Goal: Task Accomplishment & Management: Manage account settings

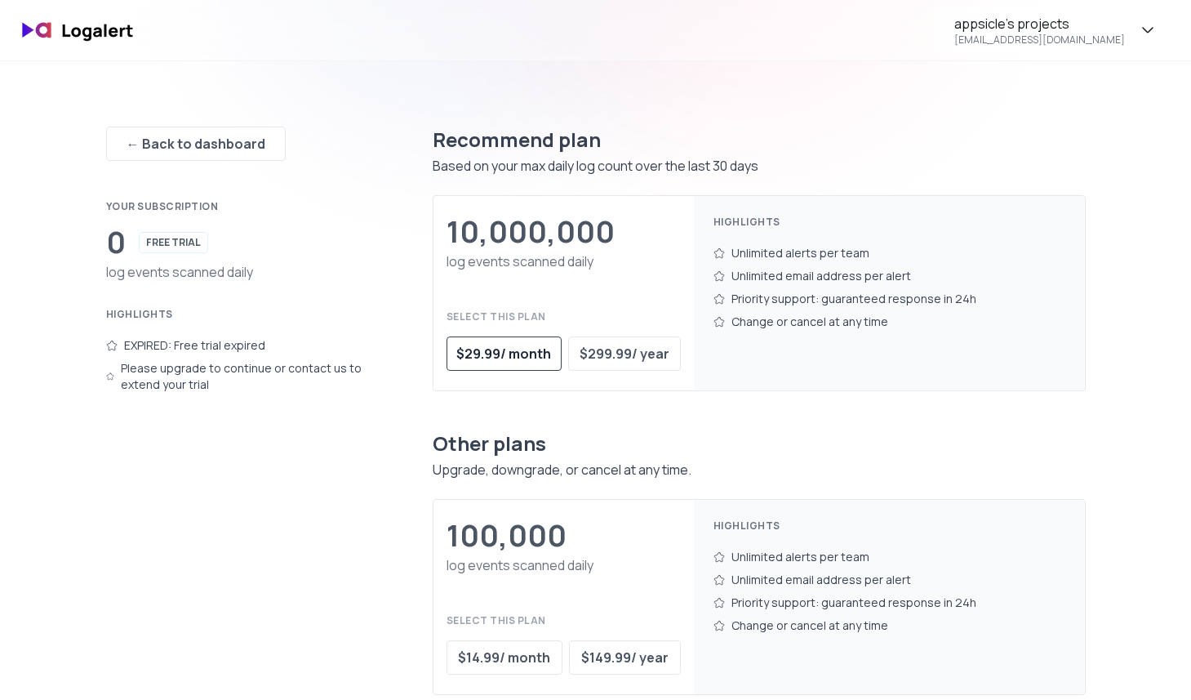
click at [518, 338] on button "$ 29.99 / month" at bounding box center [505, 353] width 116 height 34
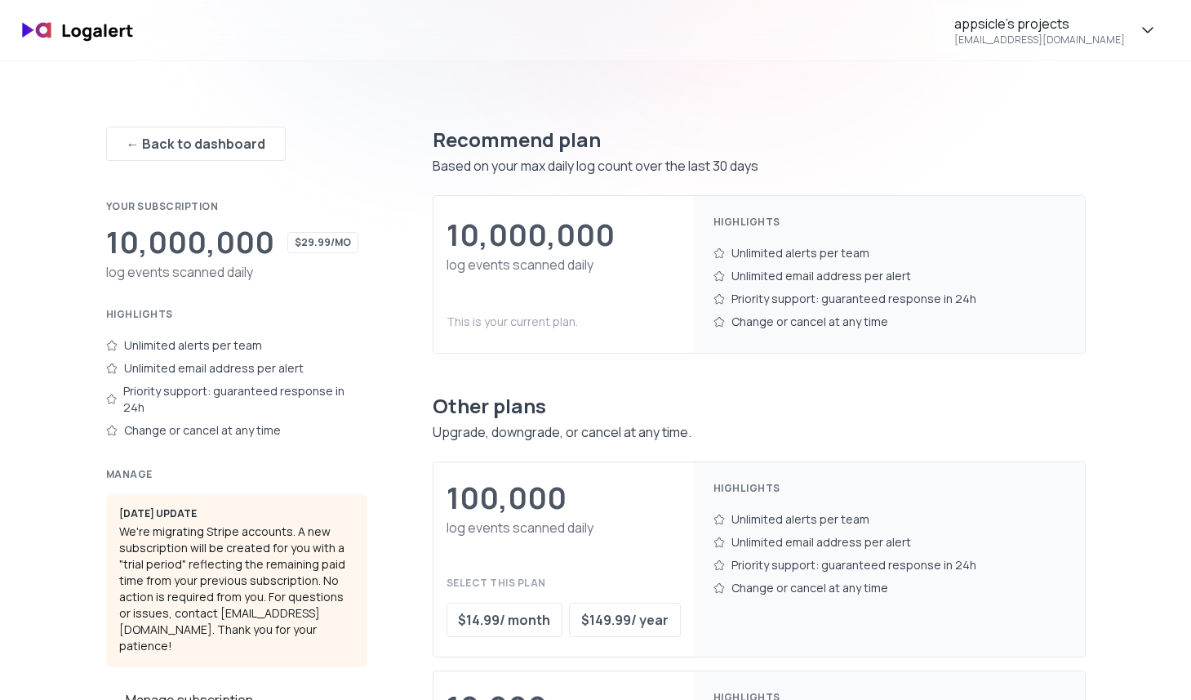
click at [801, 146] on div "Recommend plan" at bounding box center [759, 140] width 653 height 26
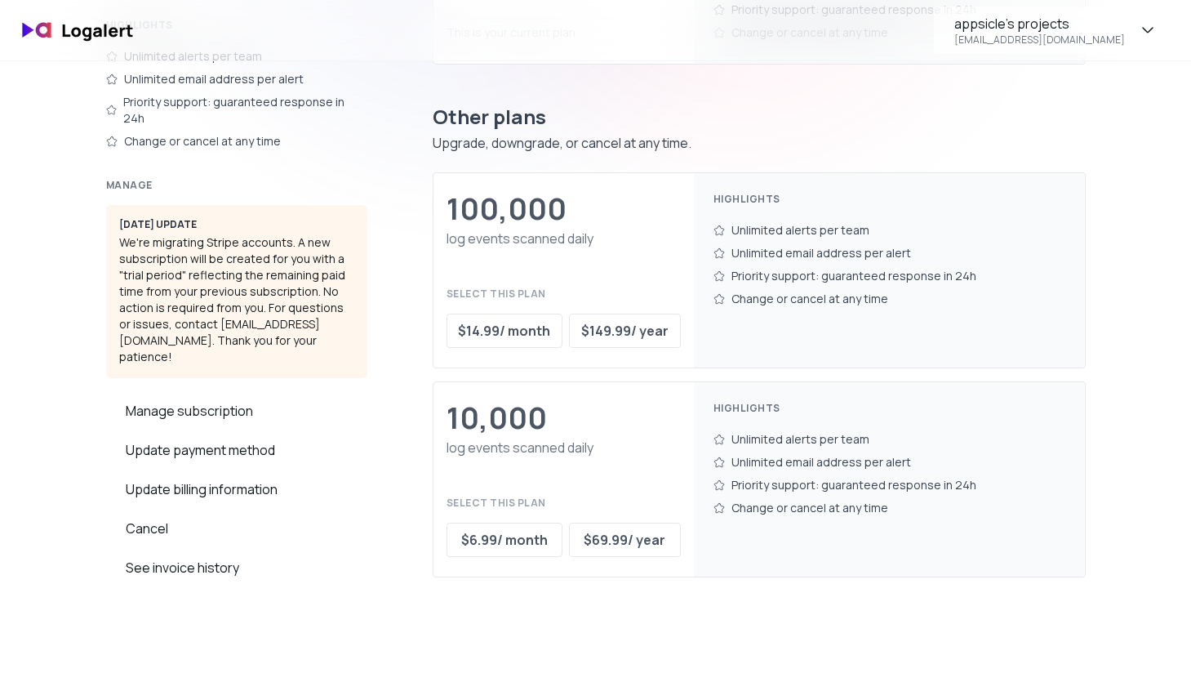
scroll to position [109, 0]
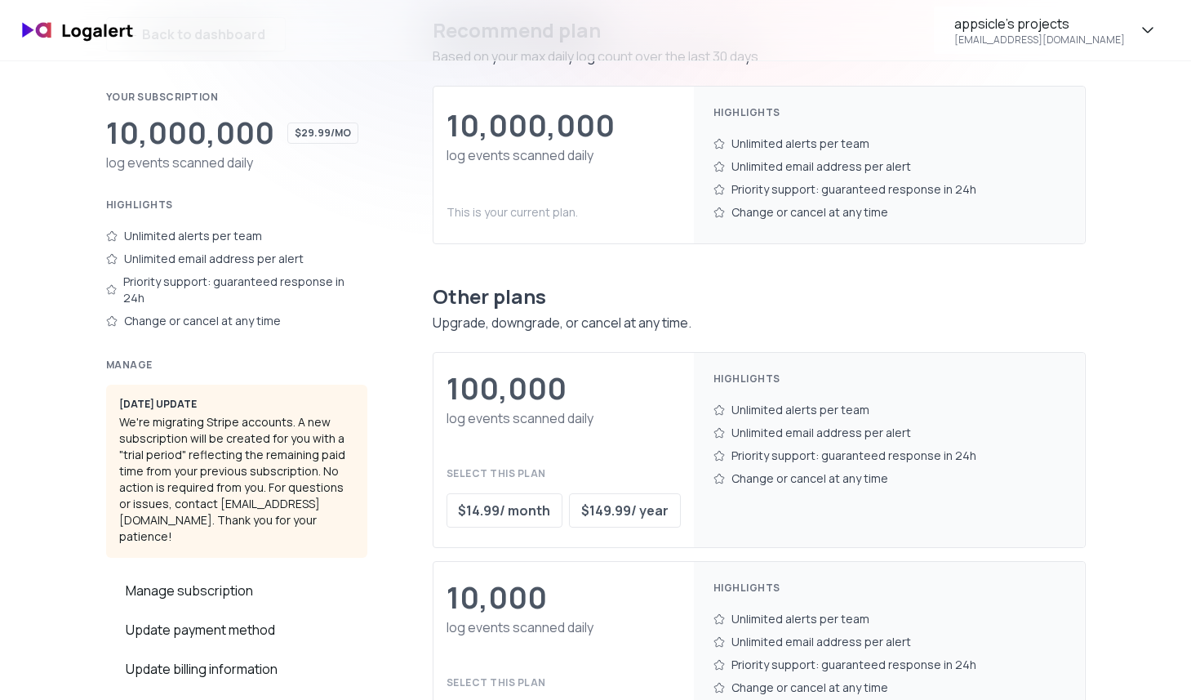
click at [219, 412] on div "Feb 2025 update We're migrating Stripe accounts. A new subscription will be cre…" at bounding box center [236, 471] width 261 height 173
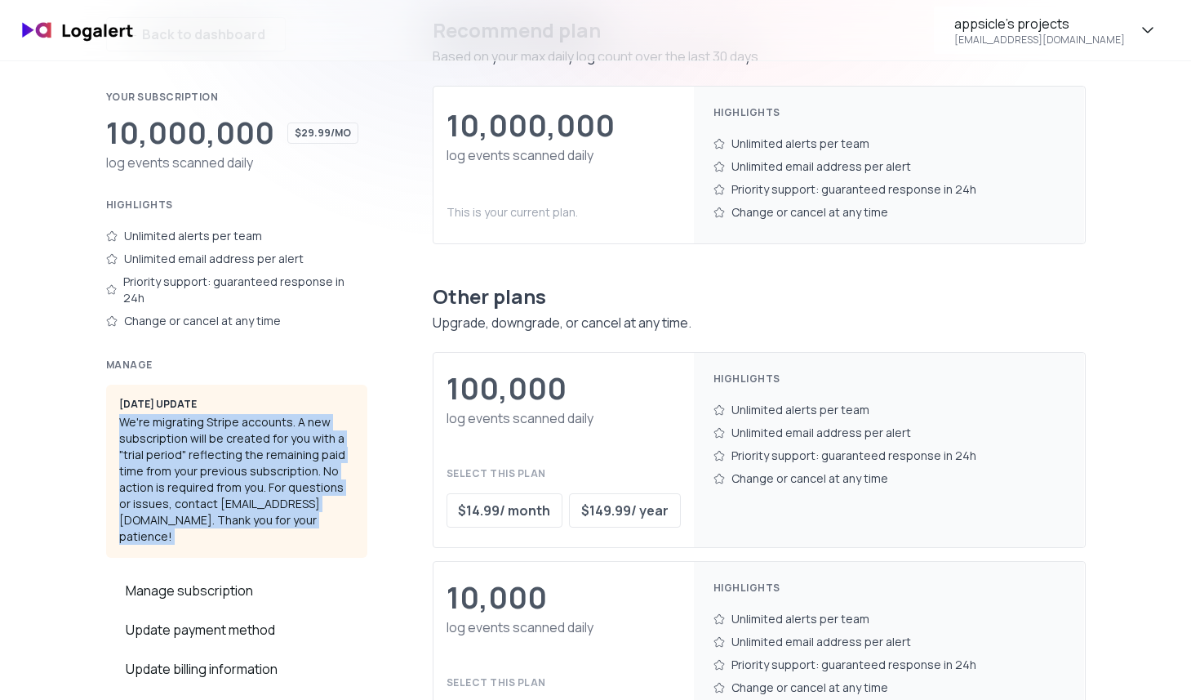
click at [260, 430] on div "Feb 2025 update We're migrating Stripe accounts. A new subscription will be cre…" at bounding box center [236, 471] width 261 height 173
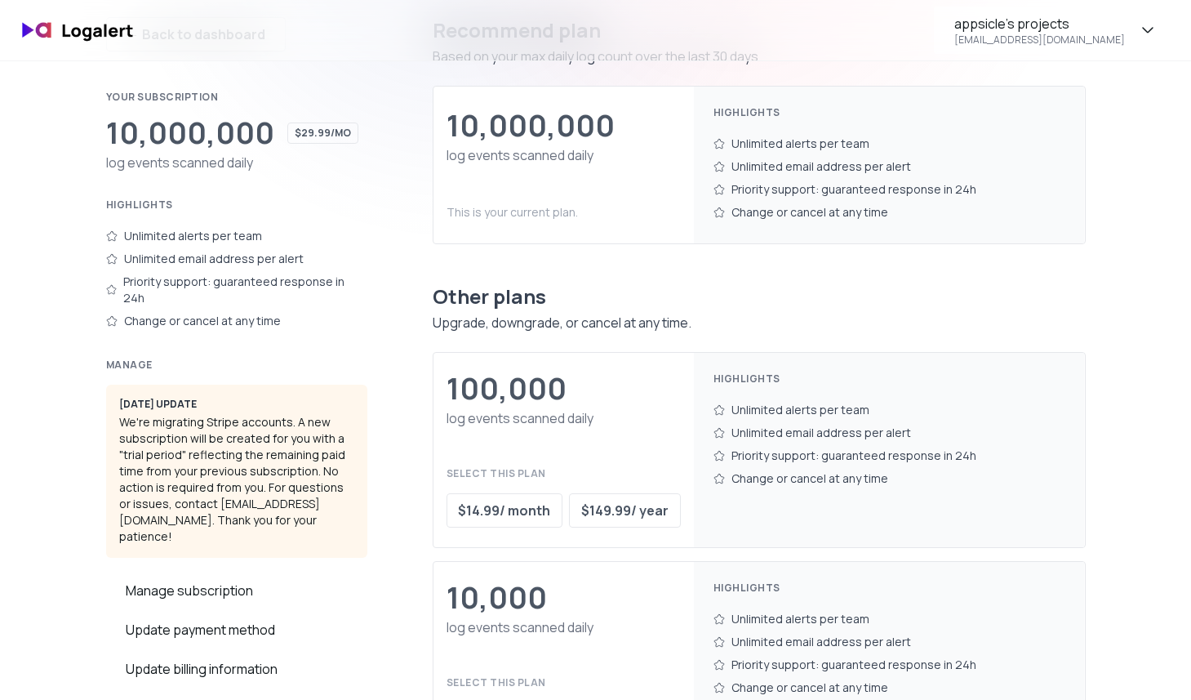
click at [260, 430] on div "Feb 2025 update We're migrating Stripe accounts. A new subscription will be cre…" at bounding box center [236, 471] width 261 height 173
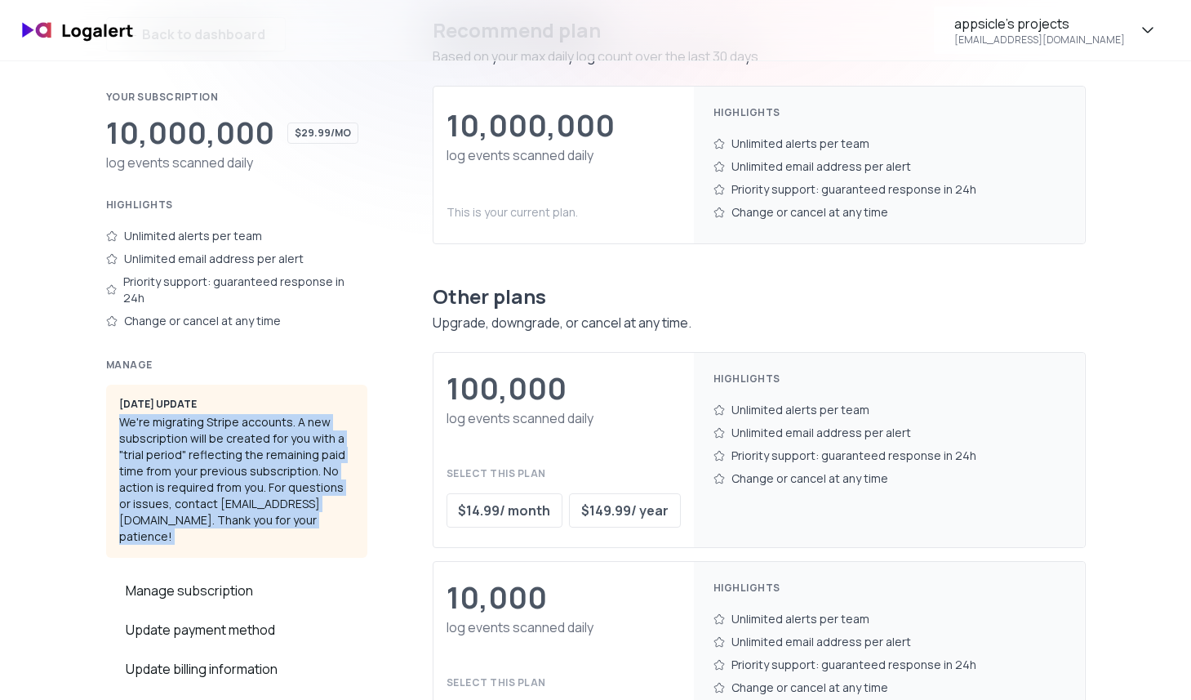
click at [274, 429] on div "Feb 2025 update We're migrating Stripe accounts. A new subscription will be cre…" at bounding box center [236, 471] width 261 height 173
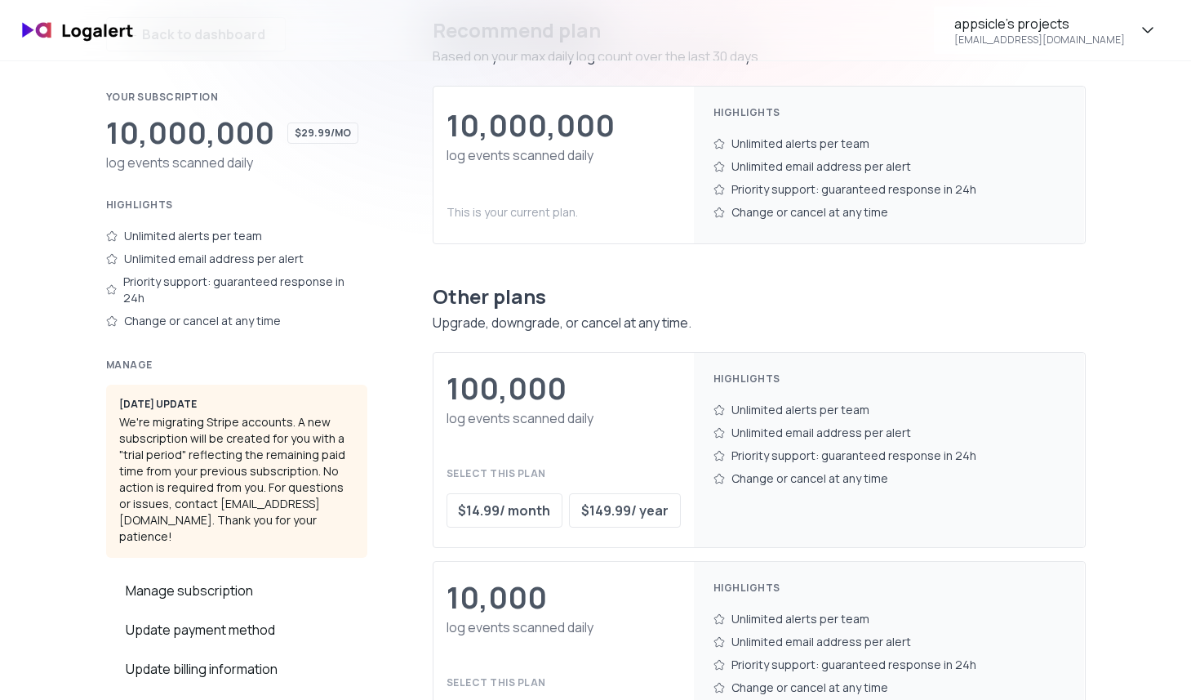
click at [274, 429] on div "Feb 2025 update We're migrating Stripe accounts. A new subscription will be cre…" at bounding box center [236, 471] width 261 height 173
